Goal: Check status: Check status

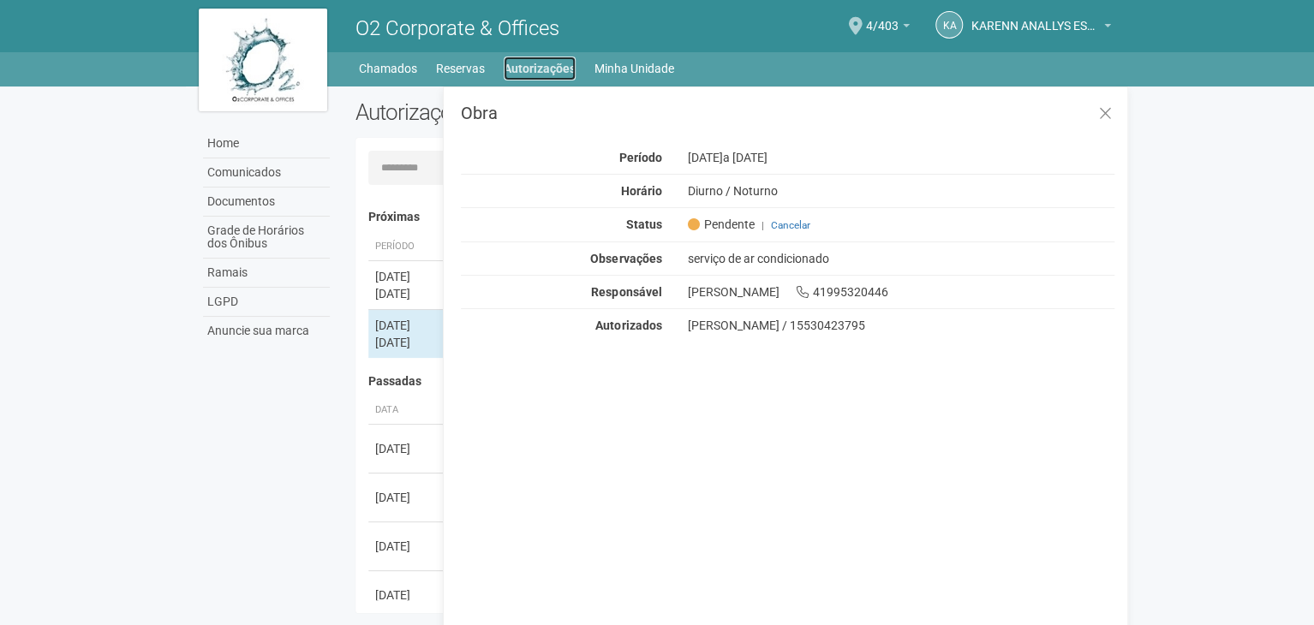
click at [541, 66] on link "Autorizações" at bounding box center [540, 69] width 72 height 24
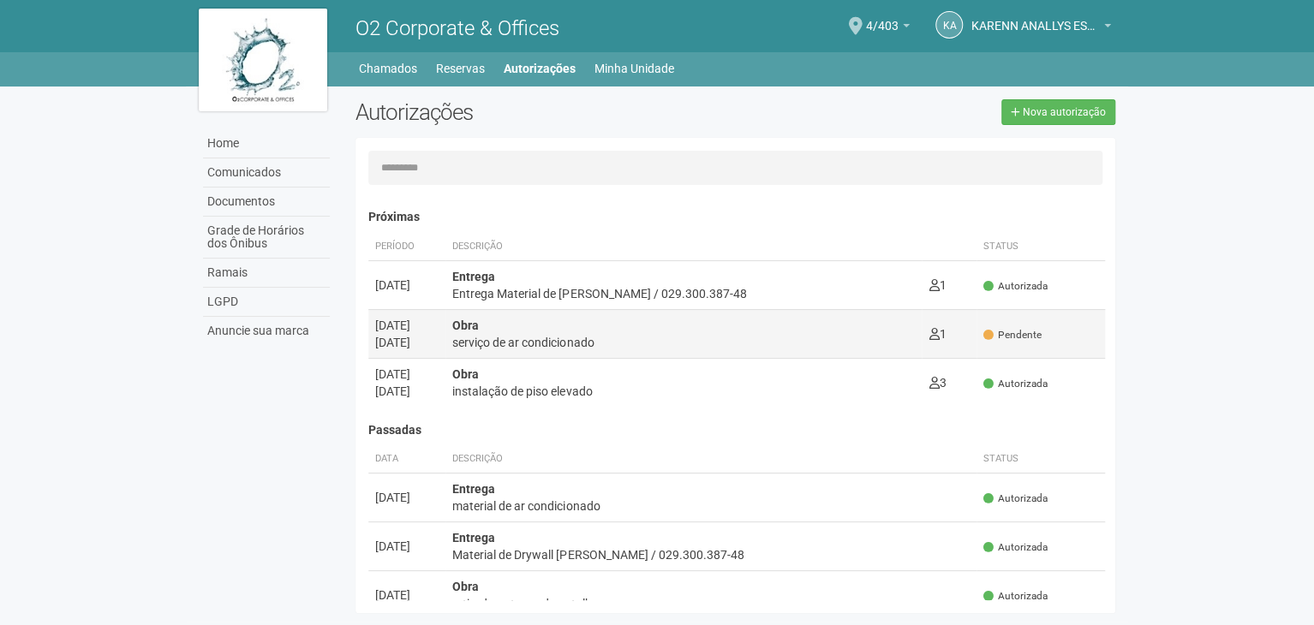
click at [665, 343] on div "serviço de ar condicionado" at bounding box center [683, 342] width 463 height 17
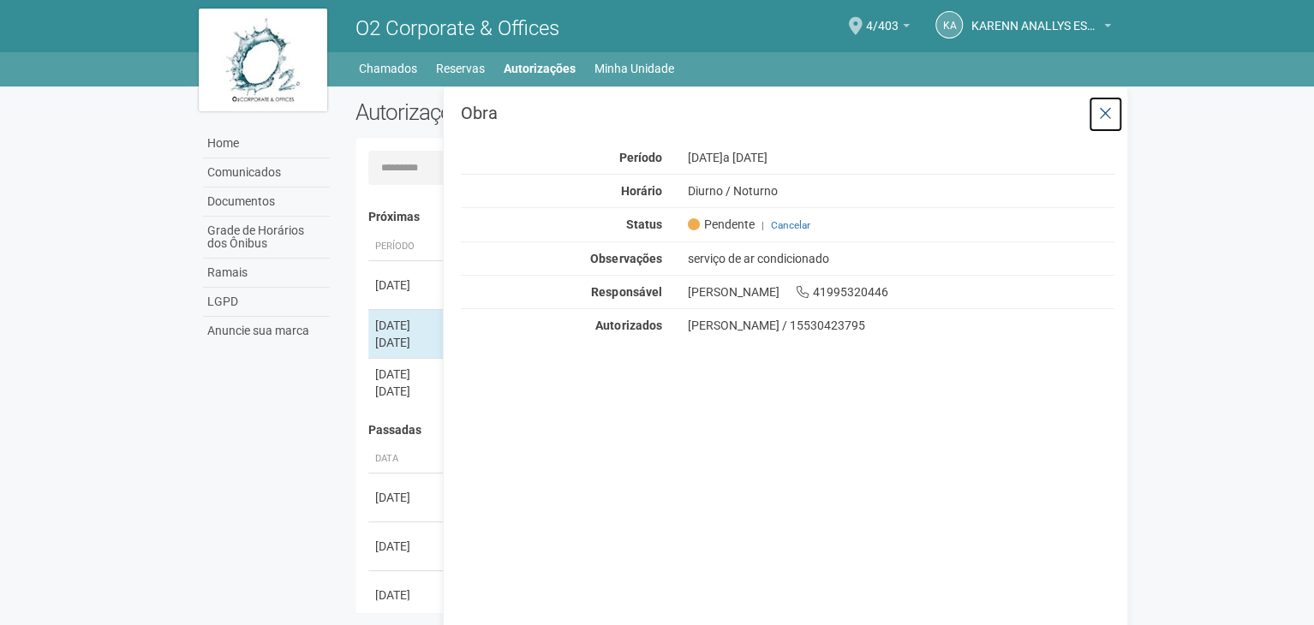
click at [1109, 109] on icon at bounding box center [1105, 113] width 13 height 17
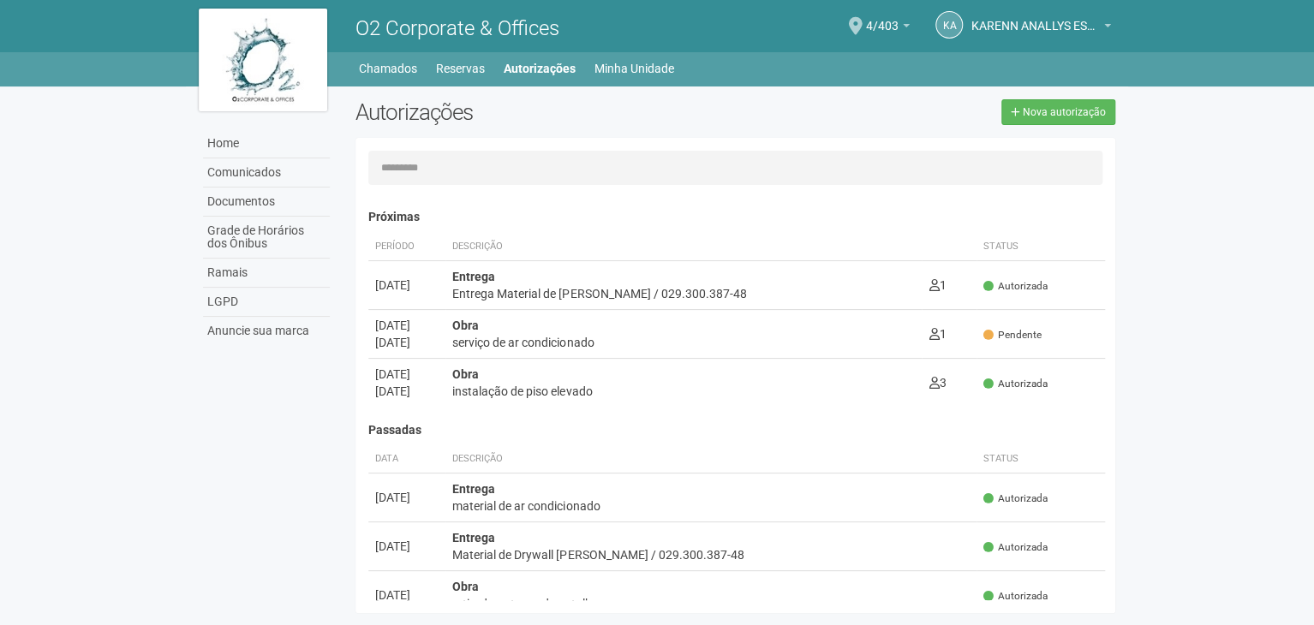
scroll to position [86, 0]
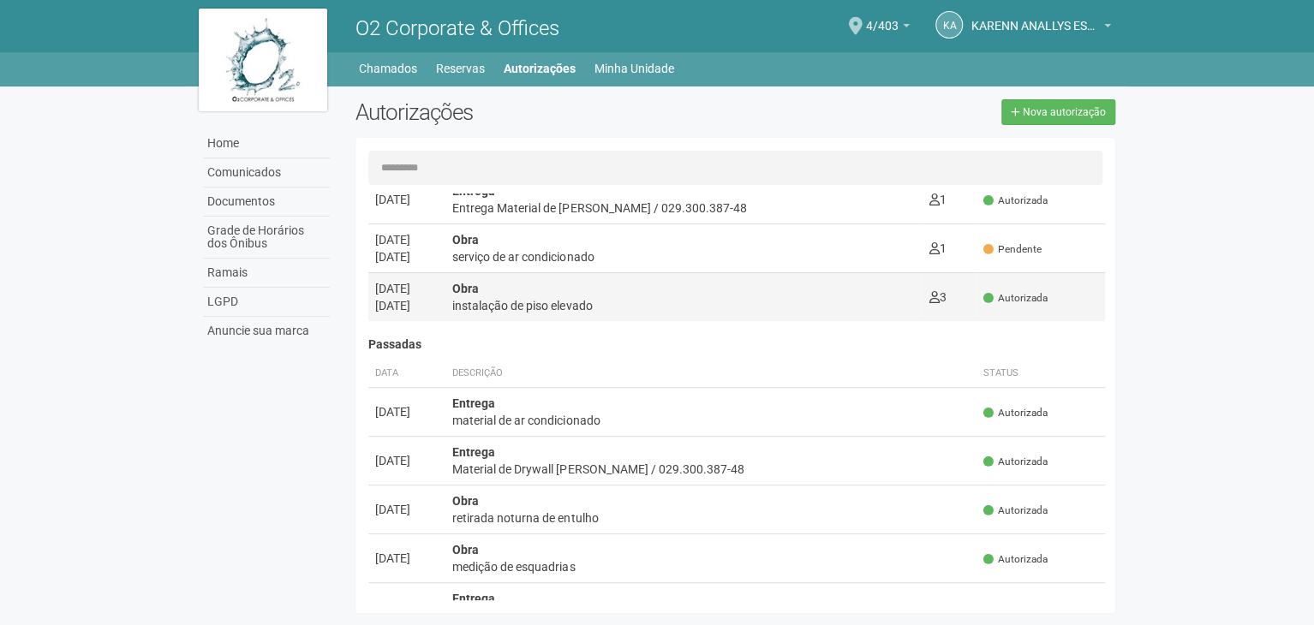
click at [658, 305] on div "instalação de piso elevado" at bounding box center [683, 305] width 463 height 17
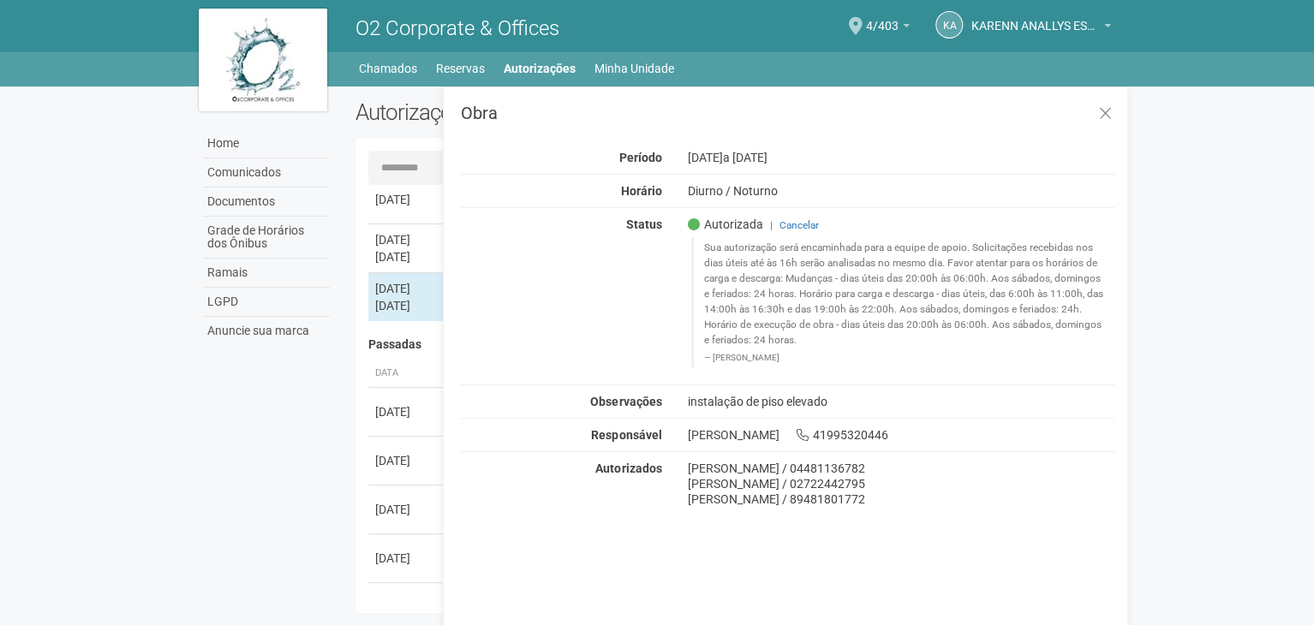
scroll to position [0, 0]
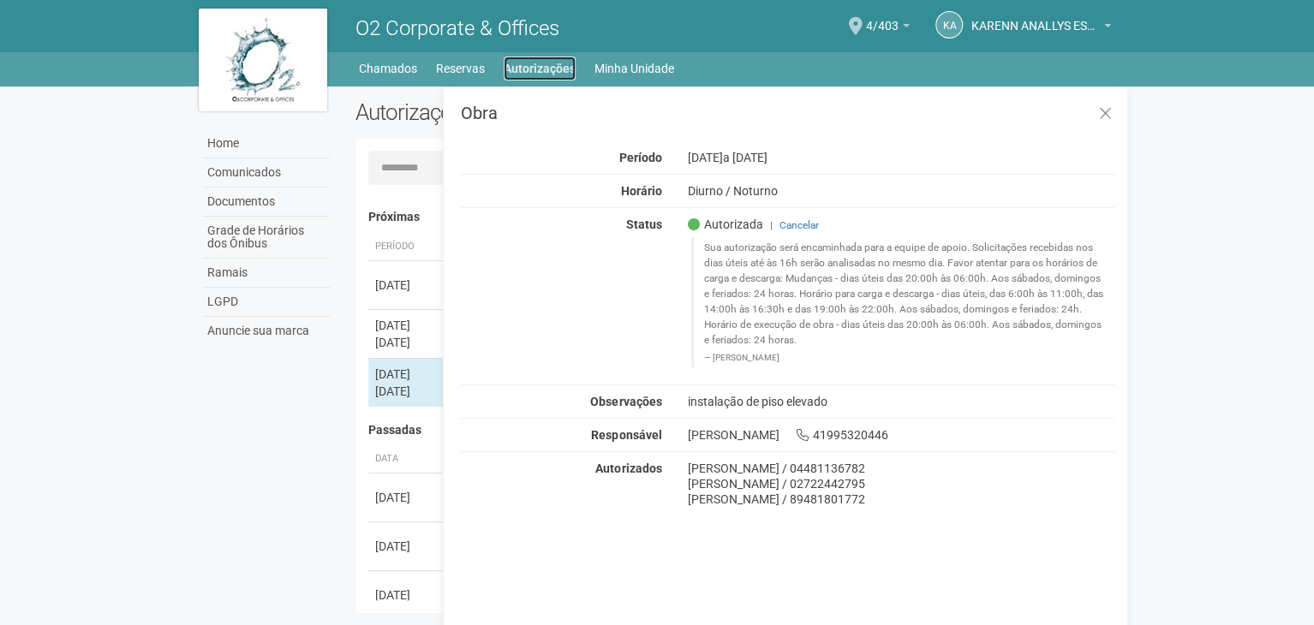
click at [535, 57] on link "Autorizações" at bounding box center [540, 69] width 72 height 24
